Goal: Navigation & Orientation: Find specific page/section

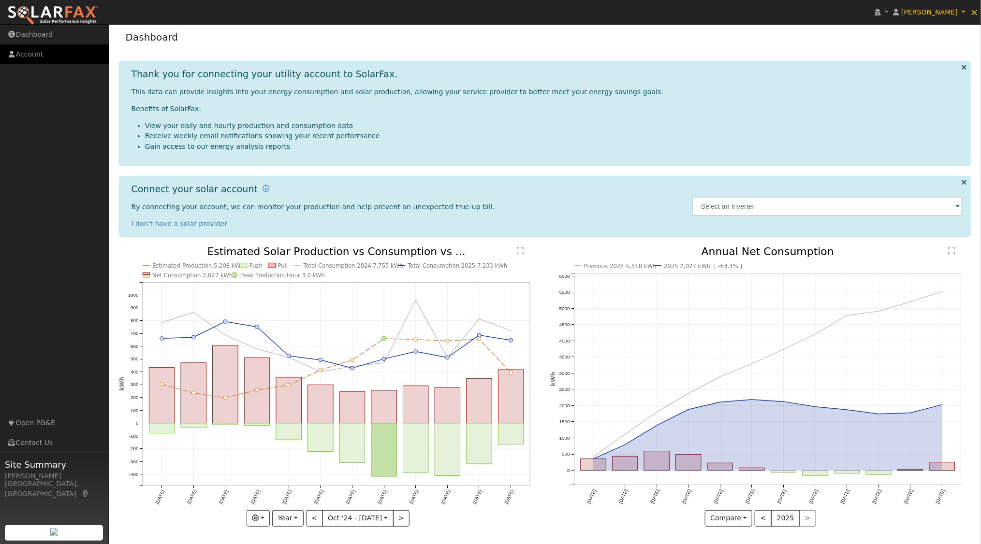
scroll to position [4, 0]
click at [39, 49] on link "Account" at bounding box center [54, 54] width 109 height 20
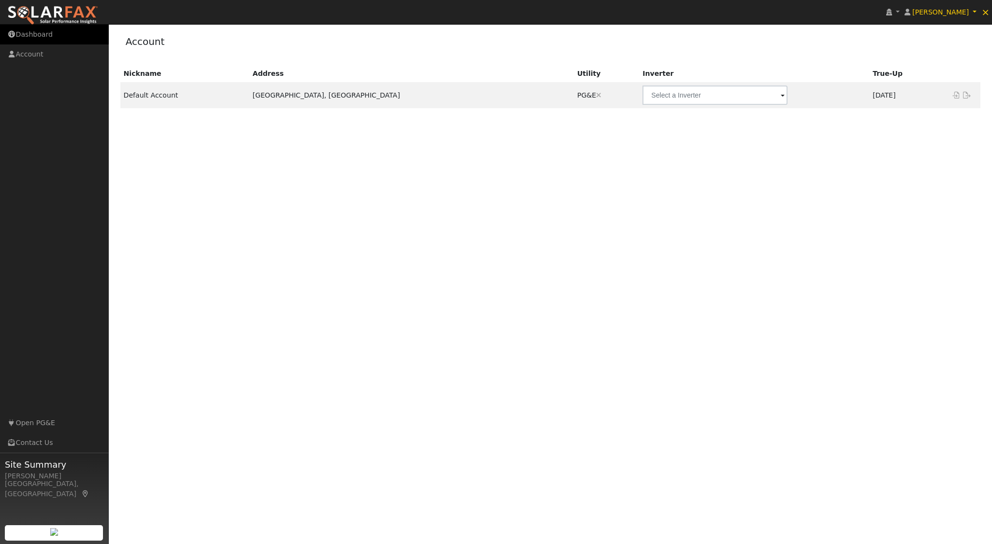
click at [42, 29] on link "Dashboard" at bounding box center [54, 35] width 109 height 20
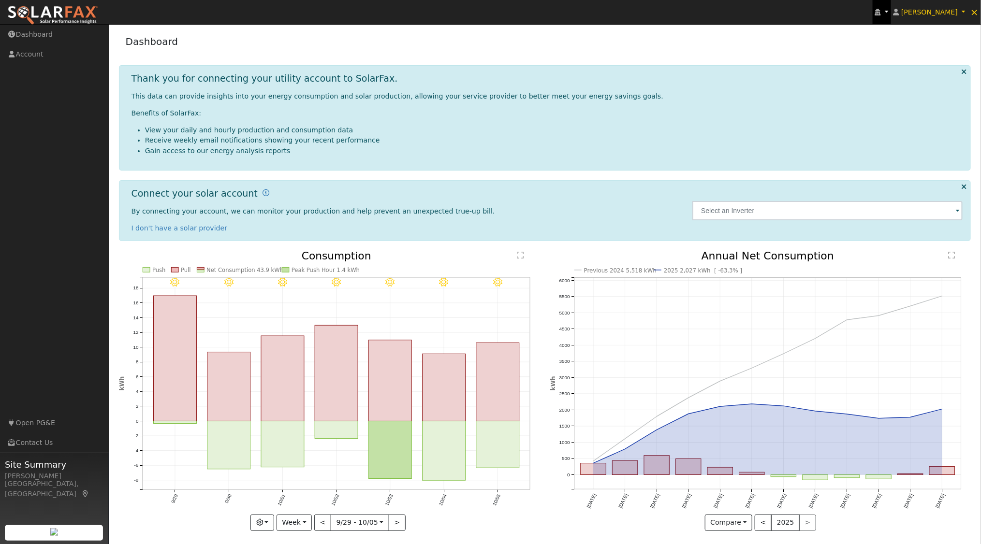
click at [881, 15] on icon at bounding box center [878, 12] width 6 height 7
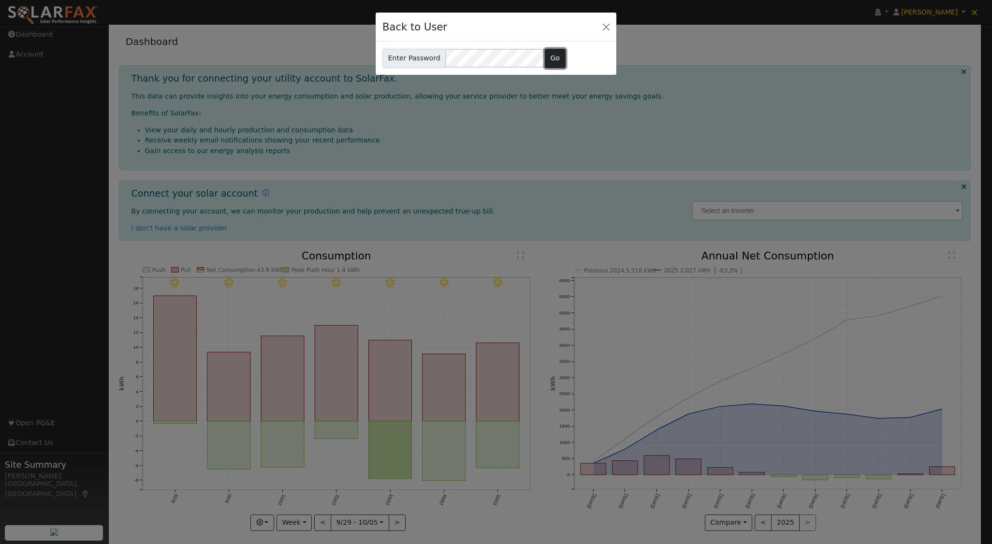
click at [545, 52] on button "Go" at bounding box center [555, 58] width 21 height 19
